Goal: Information Seeking & Learning: Learn about a topic

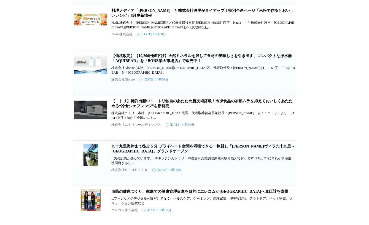
scroll to position [328, 0]
click at [133, 63] on link "【価格改定】【19,200円値下げ】天然ミネラルを残して食材の美味しさを引き出す、コンパクトな浄水器「AQUIBEAR」を「BONZ楽天市場店」で販売中！" at bounding box center [202, 57] width 180 height 9
click at [48, 45] on div "調理家電 プレスリリース 企業情報 検索結果（4201） テスコムが松本山雅FCとゴールドパートナー契約を締結 ...締結することをお知らせいたします。 当社…" at bounding box center [184, 168] width 369 height 937
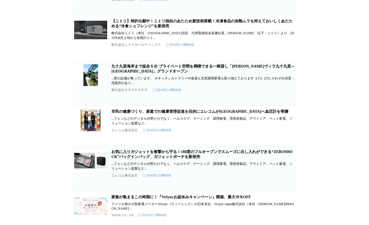
scroll to position [408, 0]
click at [120, 28] on link "【ニトリ】特許出願中！ニトリ独自のあたため新技術搭載！冷凍食品の加熱ムラを抑えておいしくあたためる“冷食シェフレンジ”を新発売" at bounding box center [202, 23] width 181 height 9
click at [48, 68] on div "調理家電 プレスリリース 企業情報 検索結果（4201） テスコムが松本山雅FCとゴールドパートナー契約を締結 ...締結することをお知らせいたします。 当社…" at bounding box center [184, 88] width 369 height 937
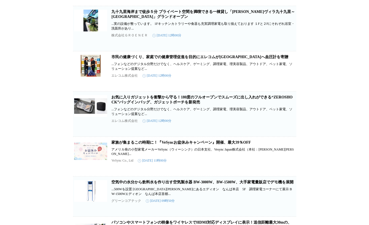
scroll to position [462, 0]
click at [125, 18] on link "九十九里海岸まで徒歩５分 プライベート空間を満喫できる一棟貸し「なぎさヴィラ九十九里～Nagisa Villa」グランドオープン" at bounding box center [203, 13] width 183 height 9
click at [55, 74] on div "調理家電 プレスリリース 企業情報 検索結果（4201） テスコムが松本山雅FCとゴールドパートナー契約を締結 ...締結することをお知らせいたします。 当社…" at bounding box center [184, 33] width 369 height 937
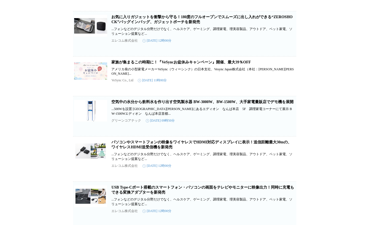
scroll to position [543, 0]
click at [117, 24] on link "お気に入りガジェットを衝撃から守る！180度のフルオープンでスムーズに出し入れができる“ZEROSHOCK”バッグインバッグ、ガジェットポーチを新発売" at bounding box center [202, 19] width 181 height 9
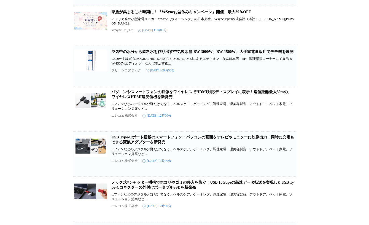
scroll to position [592, 0]
click at [123, 14] on link "家族が集まるこの時期に！『VeSyncお盆休みキャンペーン』開催、最大39％OFF" at bounding box center [181, 12] width 139 height 4
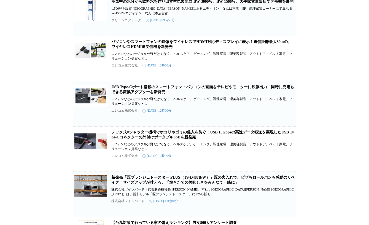
scroll to position [653, 0]
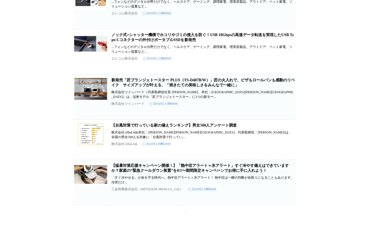
scroll to position [763, 0]
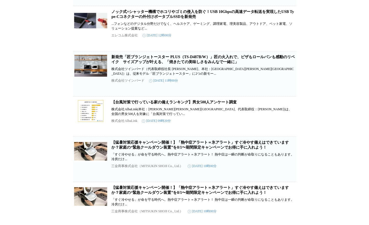
click at [140, 64] on link "新発売「匠ブランジェトースター PLUS（TS-D487B/W）」匠の火入れで、ピザもロールパンも感動のリベイク　サイズアップが叶える、「焼きたての美味しさを…" at bounding box center [203, 59] width 183 height 9
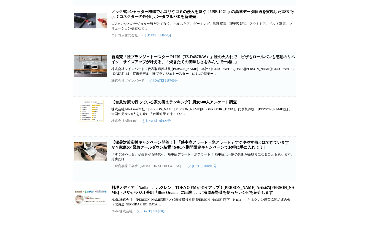
click at [56, 78] on div "調理家電 プレスリリース 企業情報 検索結果（4201） テスコムが松本山雅FCとゴールドパートナー契約を締結 ...締結することをお知らせいたします。 当社…" at bounding box center [184, 178] width 369 height 1826
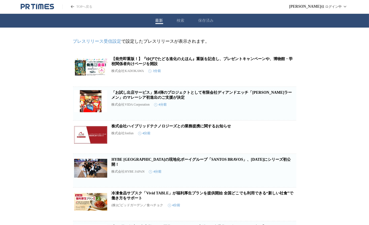
click at [180, 20] on button "検索" at bounding box center [181, 20] width 8 height 5
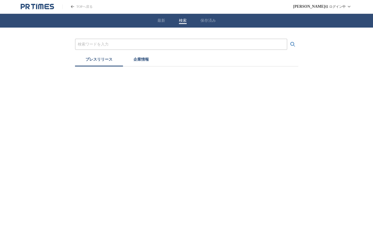
click at [91, 45] on input "プレスリリースおよび企業を検索する" at bounding box center [181, 44] width 207 height 6
paste input "株式会社ツインバード"
type input "株式会社ツインバード"
click at [287, 39] on button "検索する" at bounding box center [292, 44] width 11 height 11
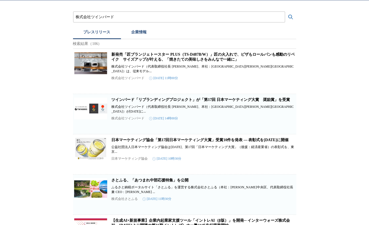
scroll to position [30, 0]
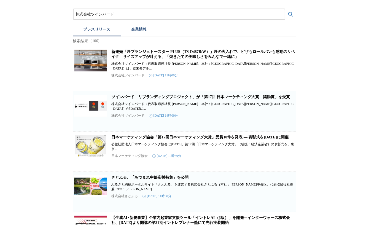
click at [143, 98] on link "ツインバード「リブランディングプロジェクト」が「第17回 日本マーケティング大賞　奨励賞」を受賞" at bounding box center [201, 97] width 179 height 4
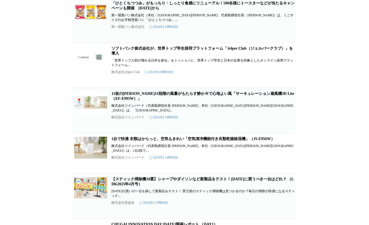
scroll to position [290, 0]
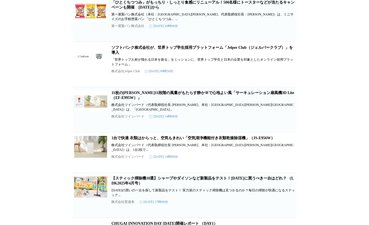
click at [121, 140] on link "1台で快適 衣類はからっと、空気もきれい「空気清浄機能付き衣類乾燥除湿機」（JS-E956W）" at bounding box center [193, 138] width 163 height 4
